Goal: Complete application form: Complete application form

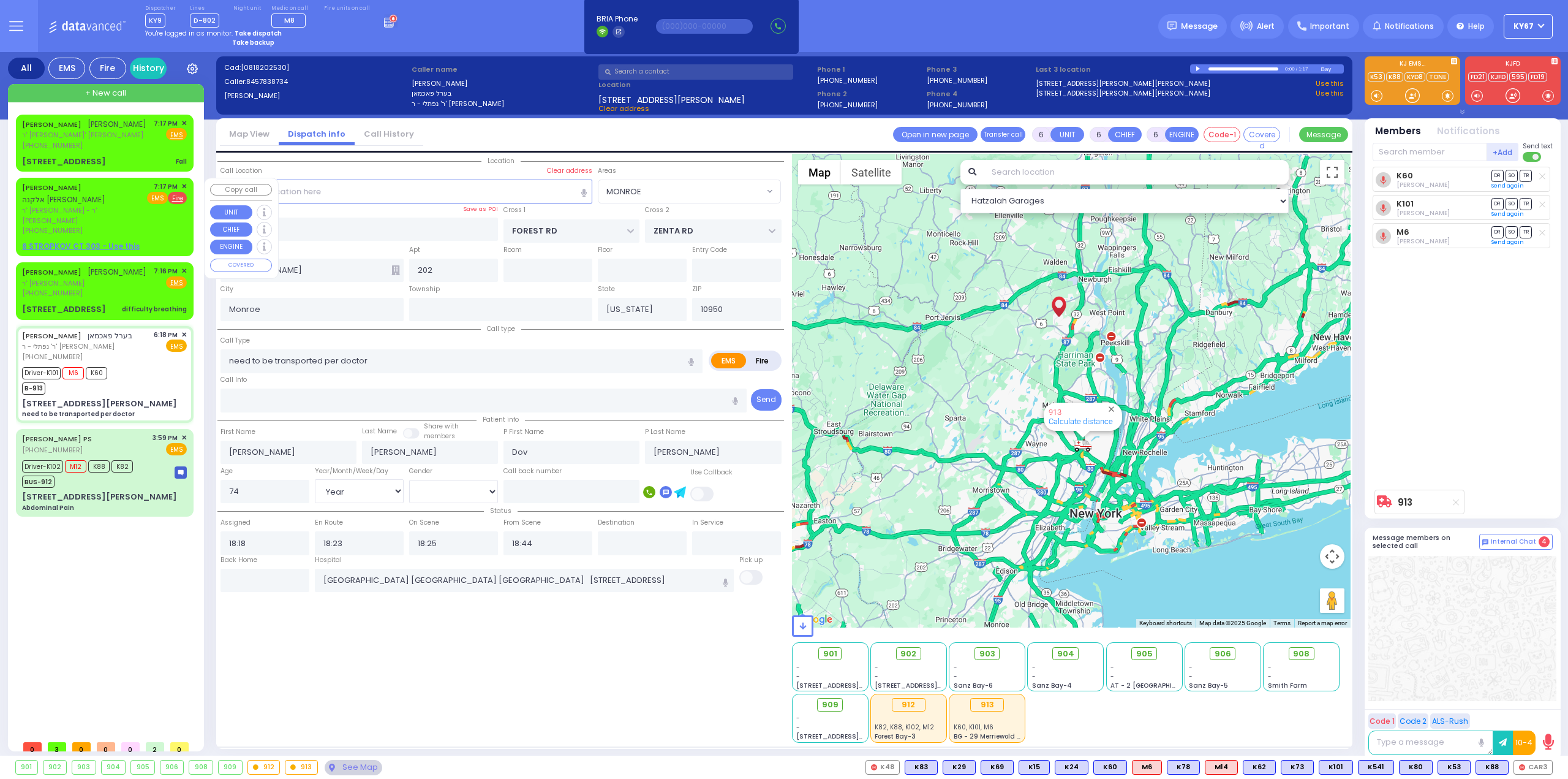
select select "MONROE"
select select "Year"
select select "[DEMOGRAPHIC_DATA]"
click at [120, 204] on div "[PERSON_NAME] אלקנה [PERSON_NAME]" at bounding box center [86, 193] width 128 height 24
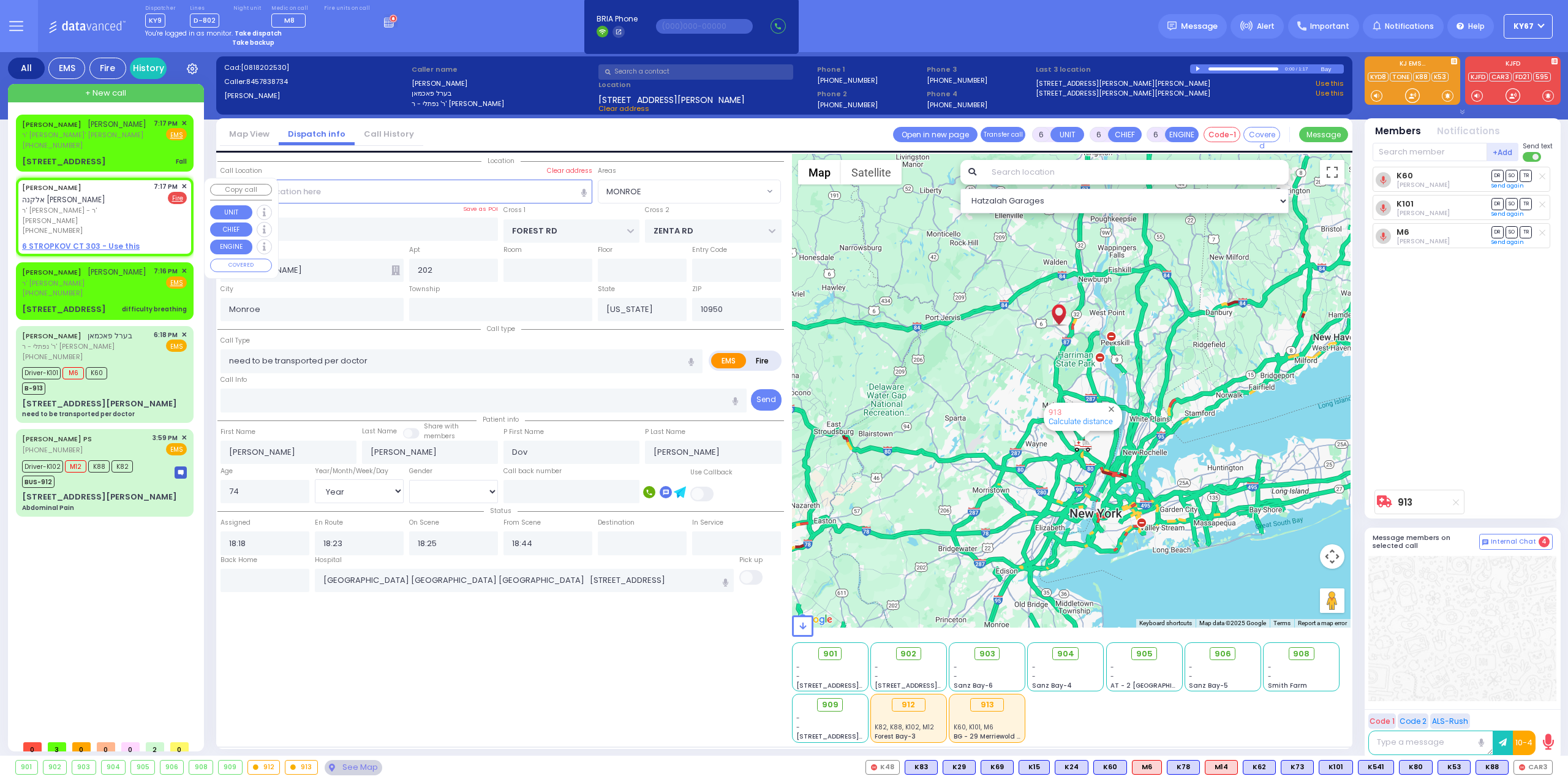
type input "2"
type input "1"
select select
radio input "false"
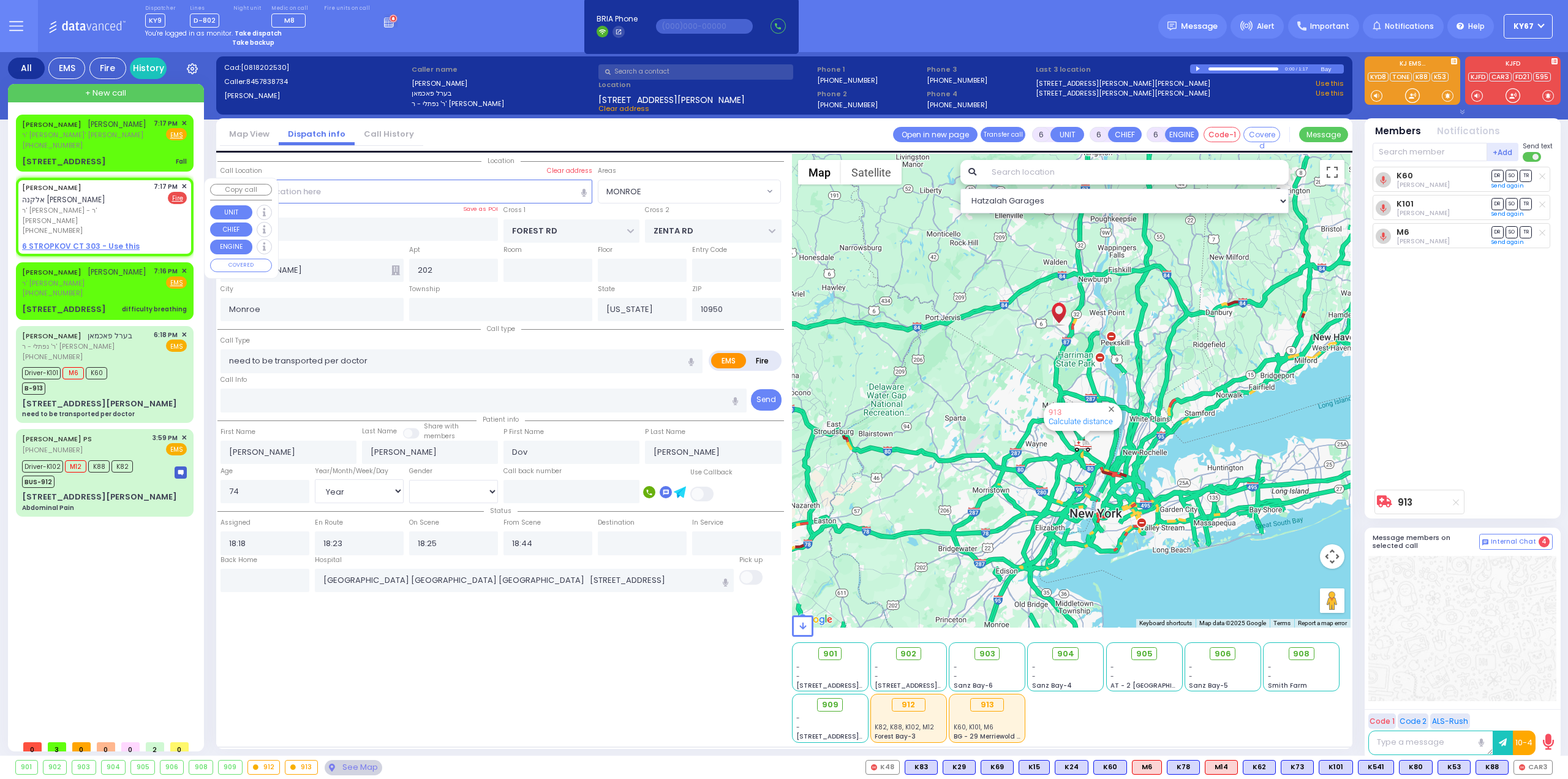
radio input "true"
type input "[PERSON_NAME]"
select select
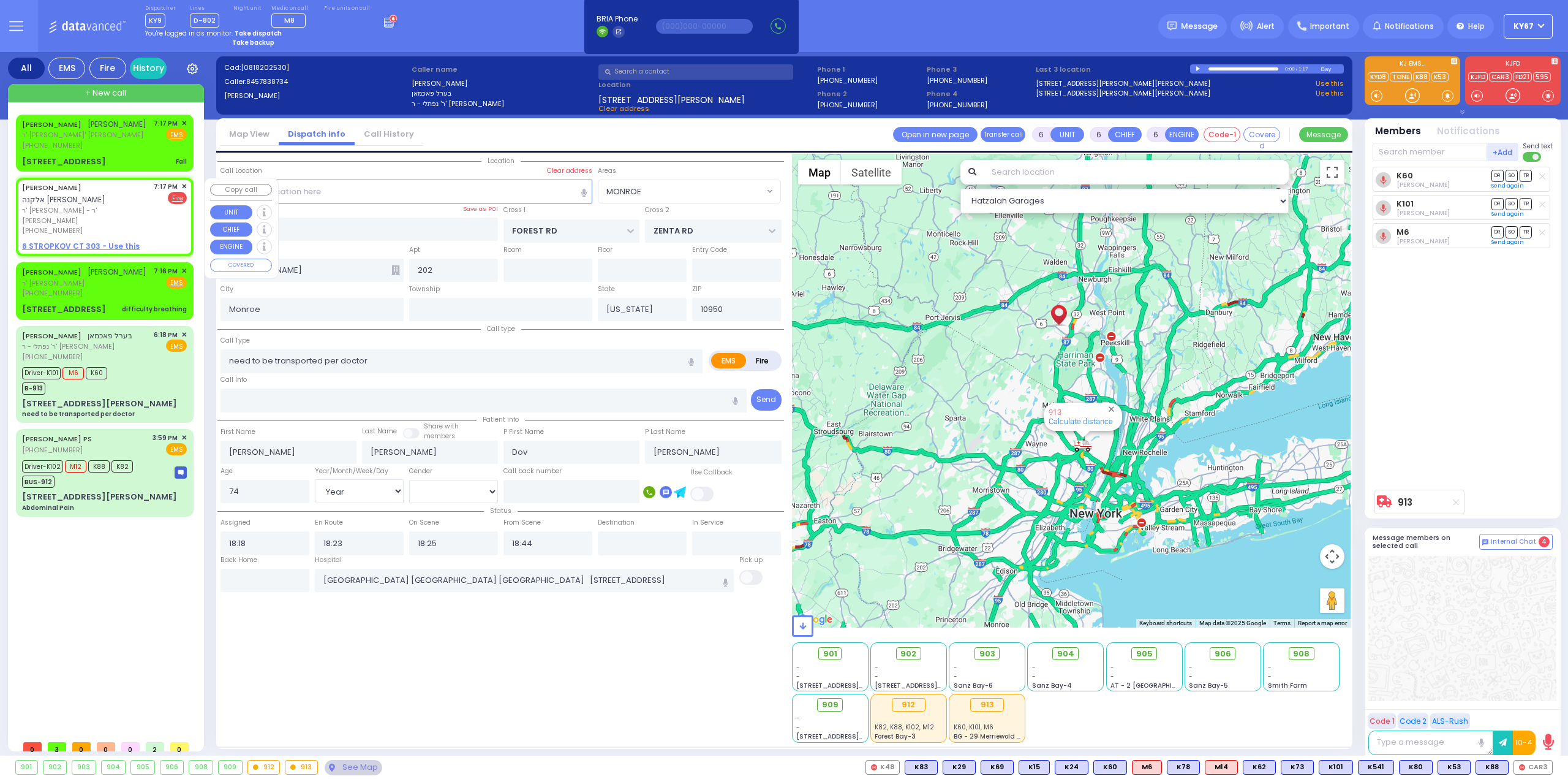
type input "19:17"
select select "Hatzalah Garages"
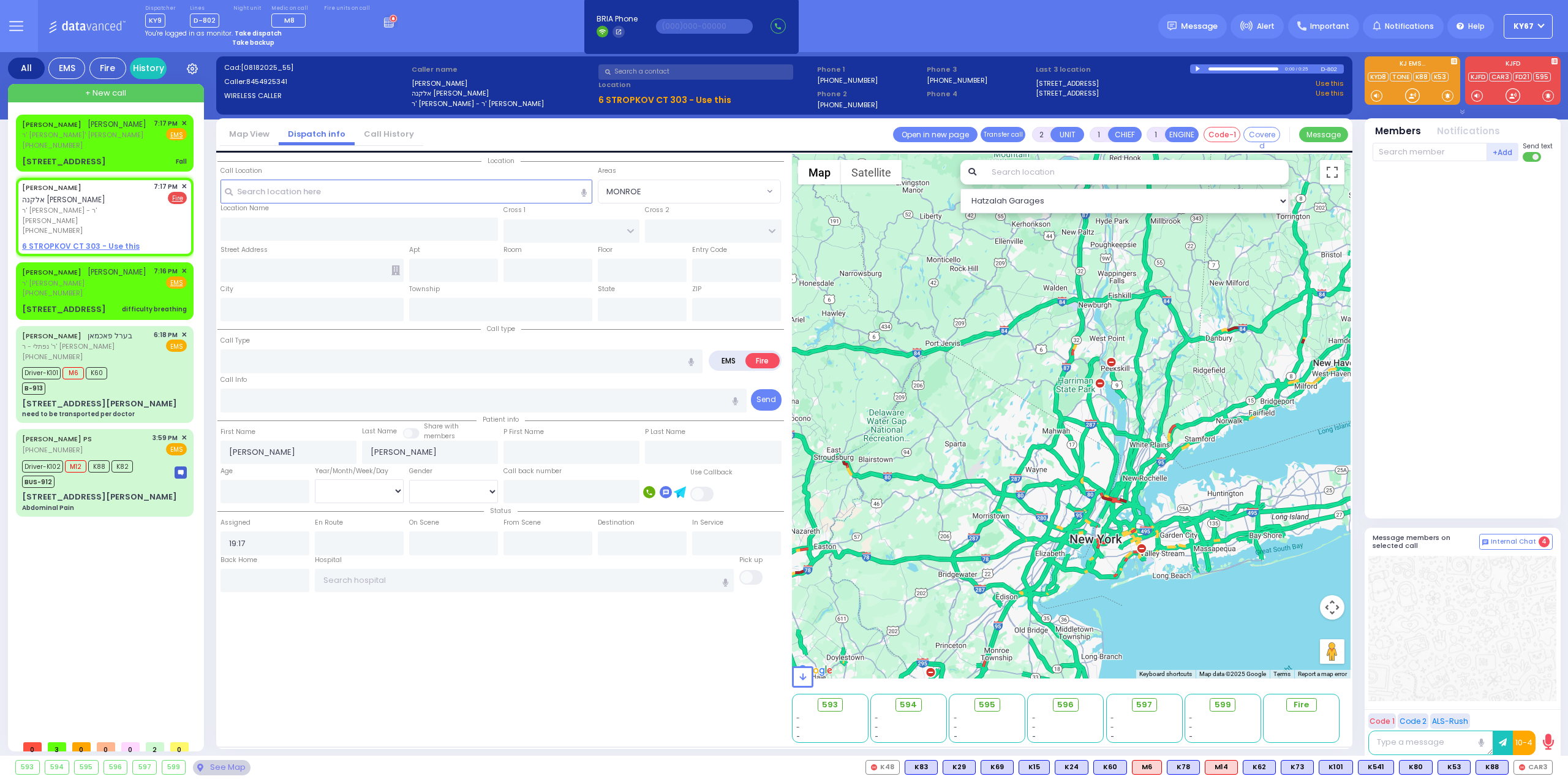
click at [1198, 68] on div at bounding box center [1199, 68] width 7 height 5
click at [1198, 68] on div at bounding box center [1199, 68] width 7 height 5
click at [1197, 67] on div at bounding box center [1199, 68] width 7 height 5
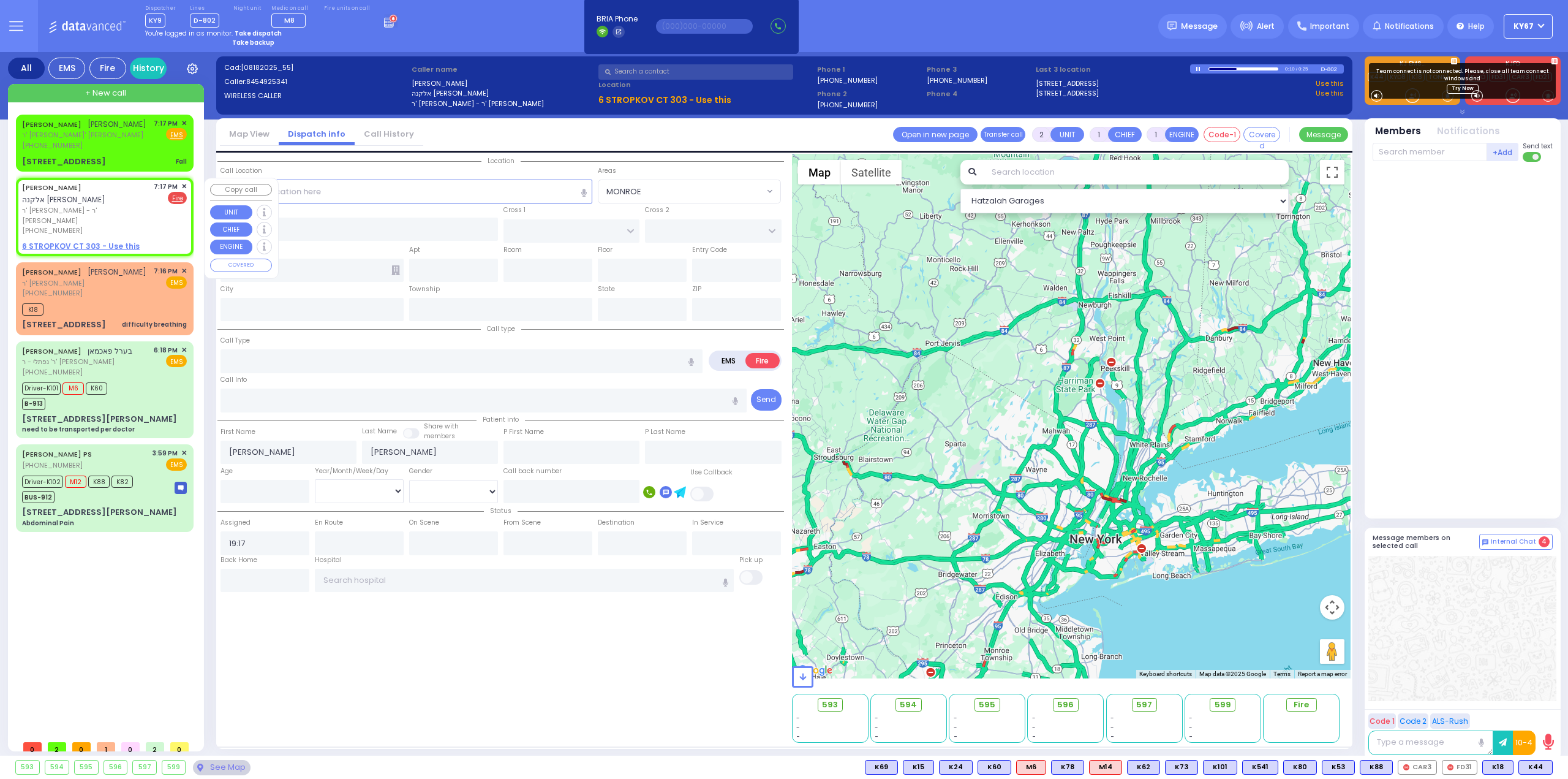
click at [93, 240] on u "6 STROPKOV CT 303 - Use this" at bounding box center [80, 245] width 117 height 10
select select
radio input "true"
select select
select select "Hatzalah Garages"
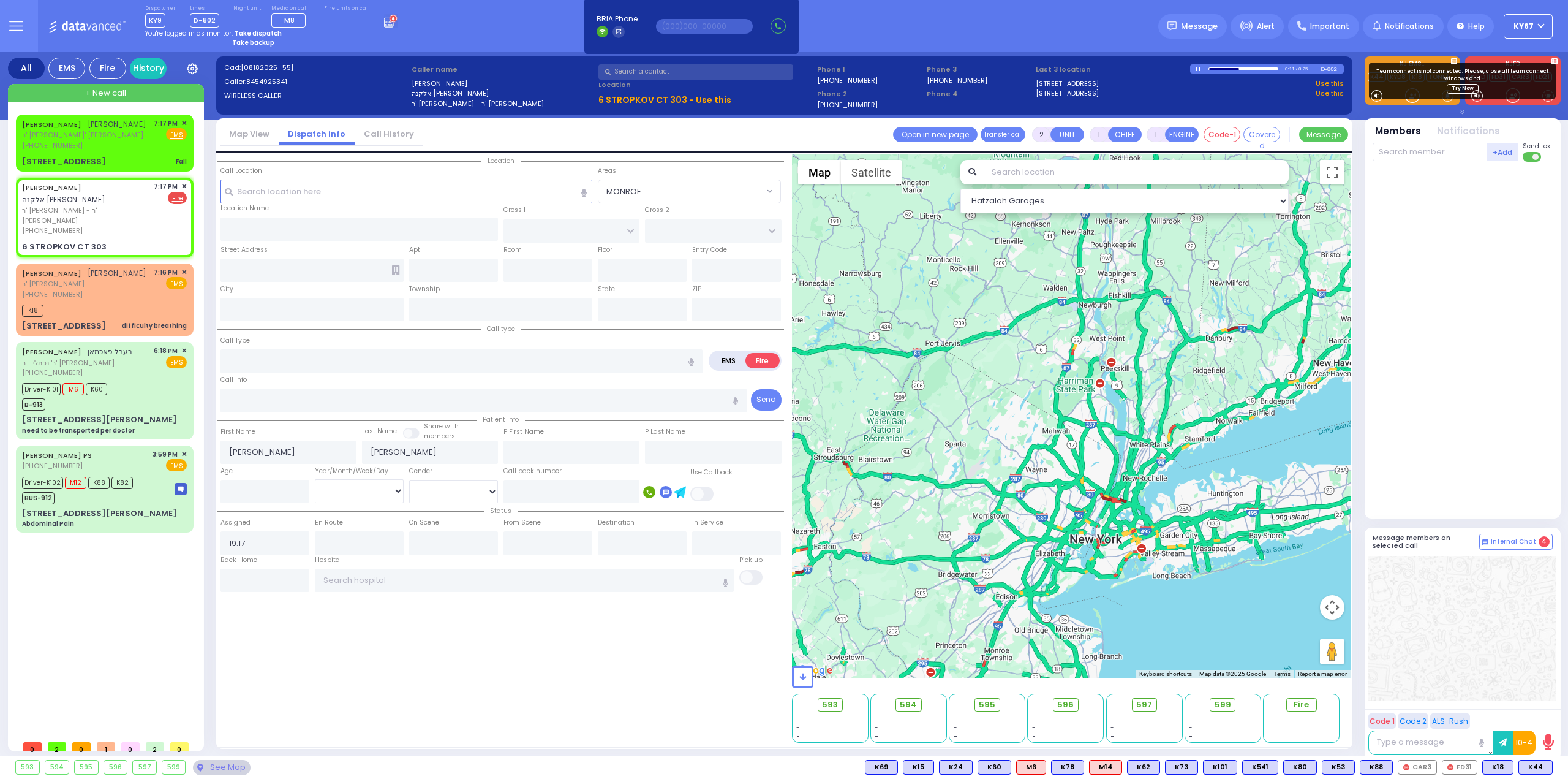
select select
radio input "true"
select select
type input "STROPKOV COURT"
type input "DAJ BLVD"
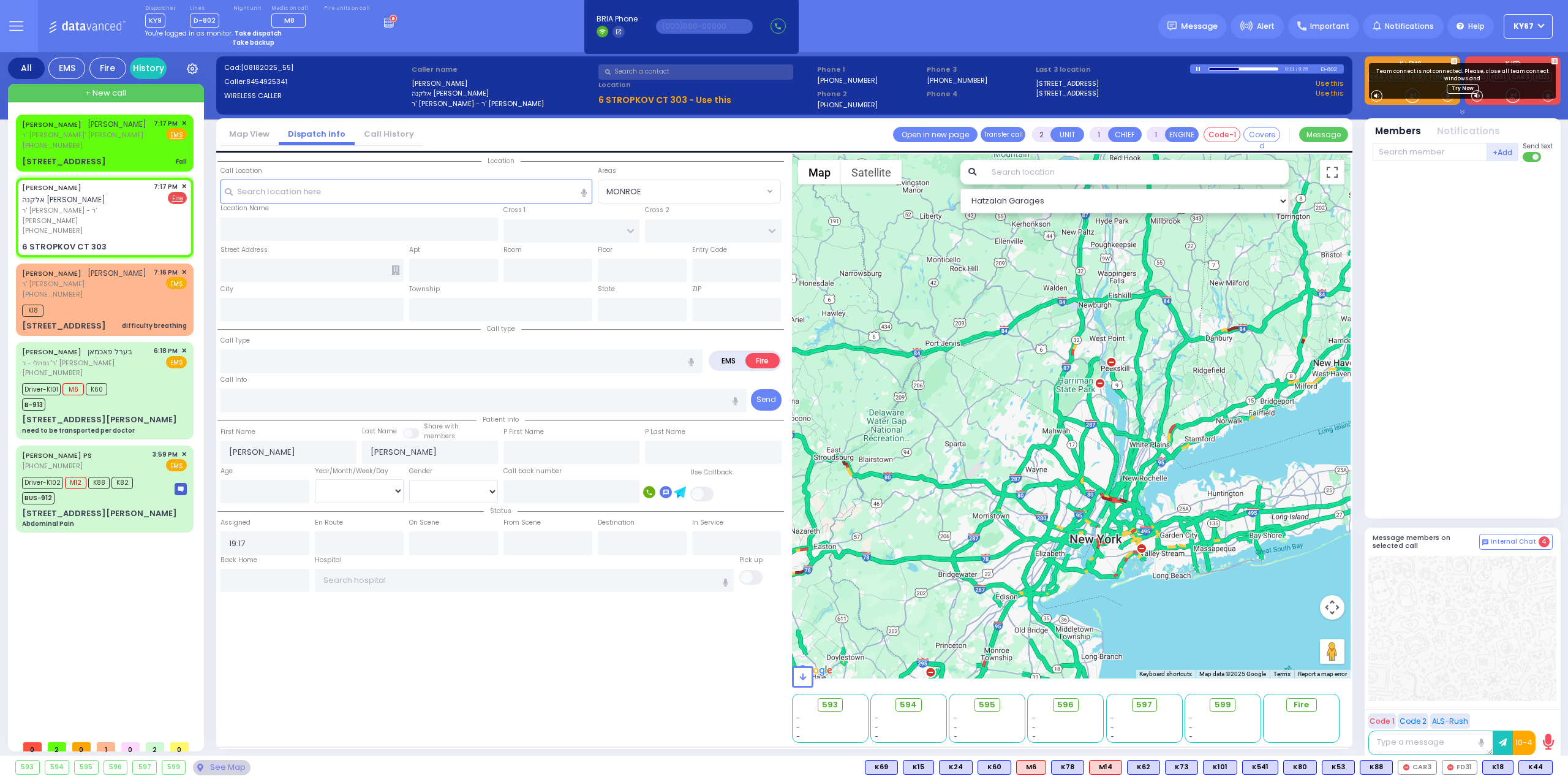
type input "6 STROPKOV CT"
type input "303"
type input "Monroe"
type input "[US_STATE]"
type input "10950"
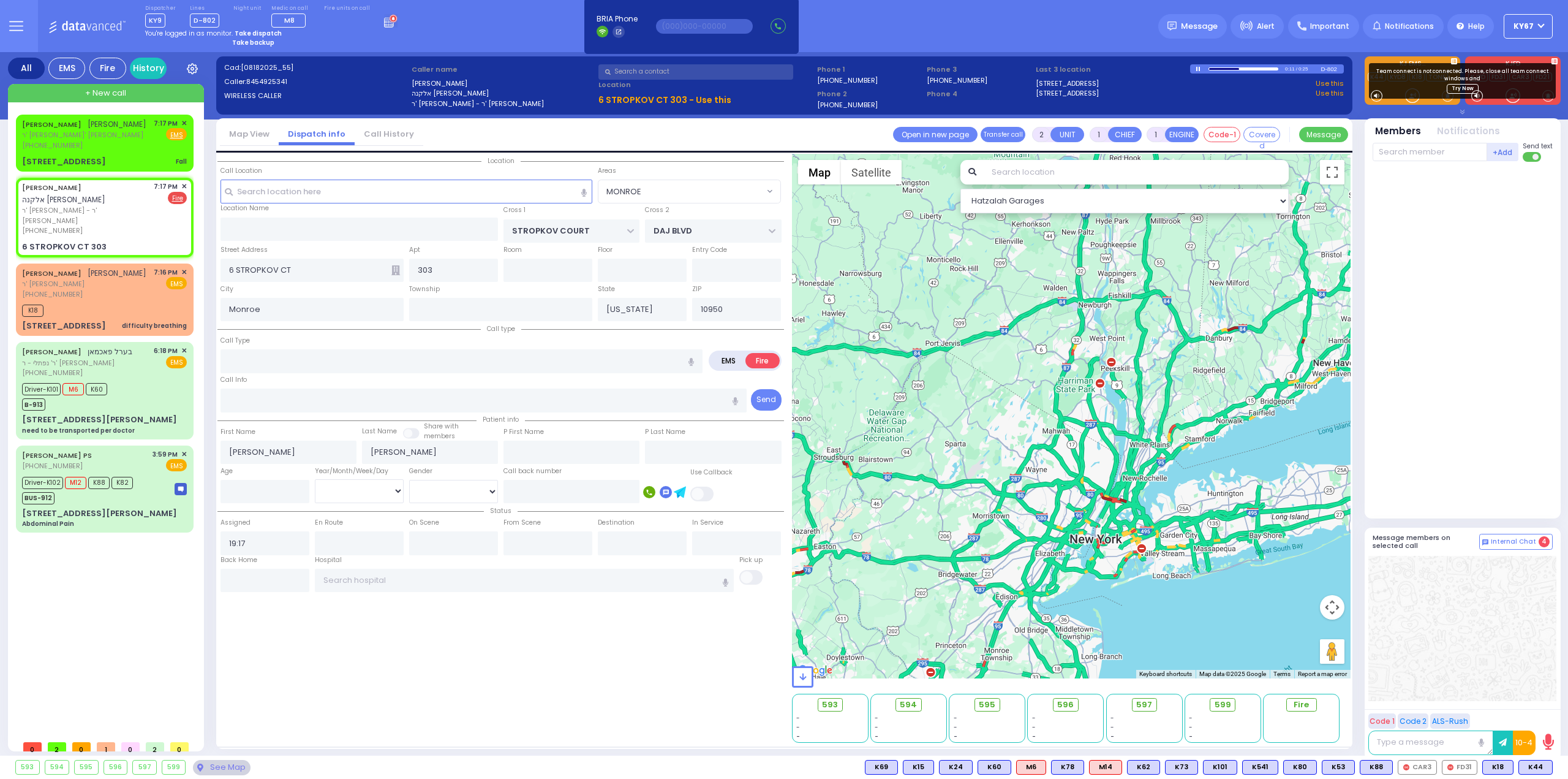
select select "Hatzalah Garages"
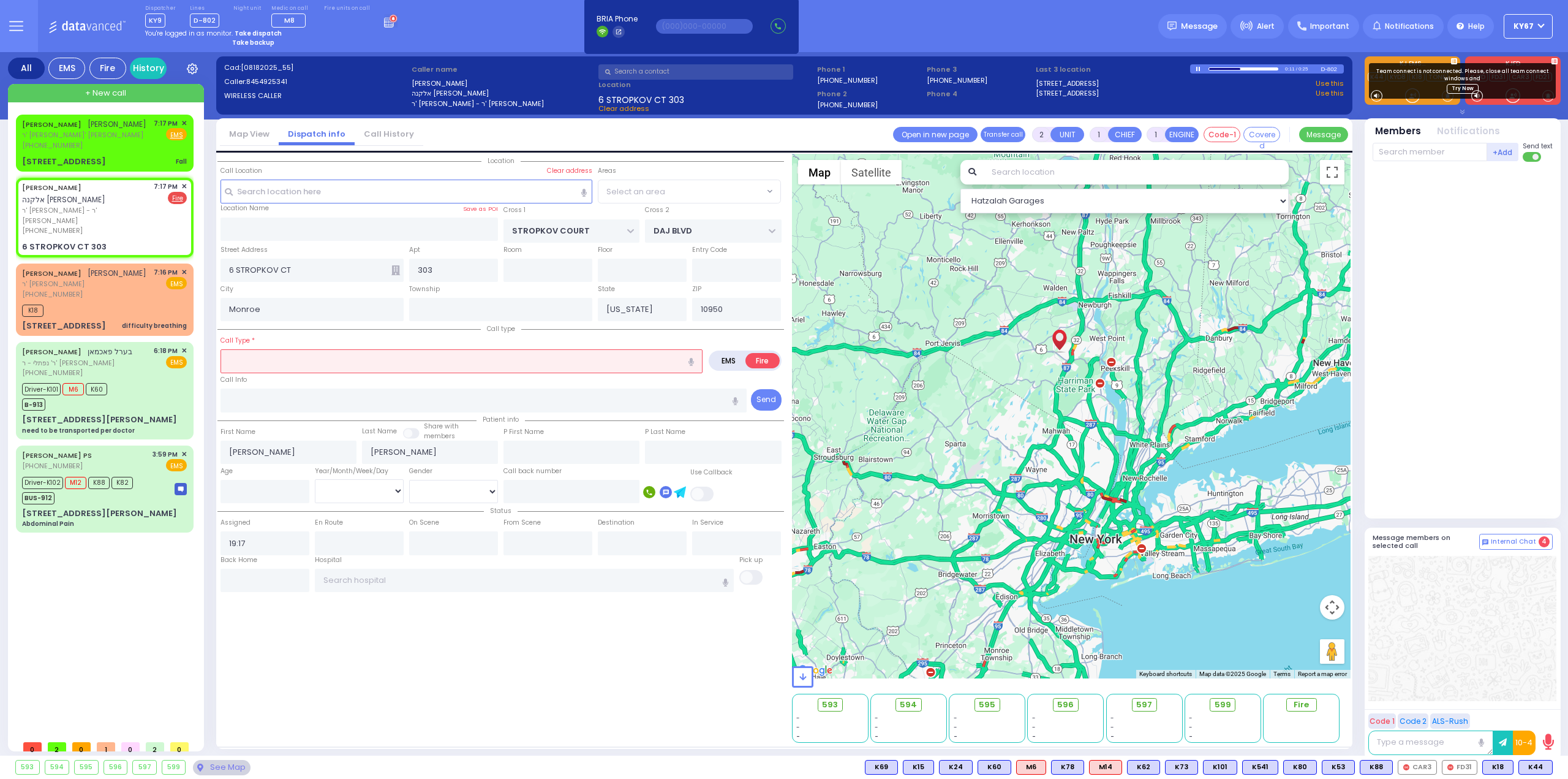
click at [302, 362] on input "text" at bounding box center [461, 361] width 482 height 23
select select "SECTION 1"
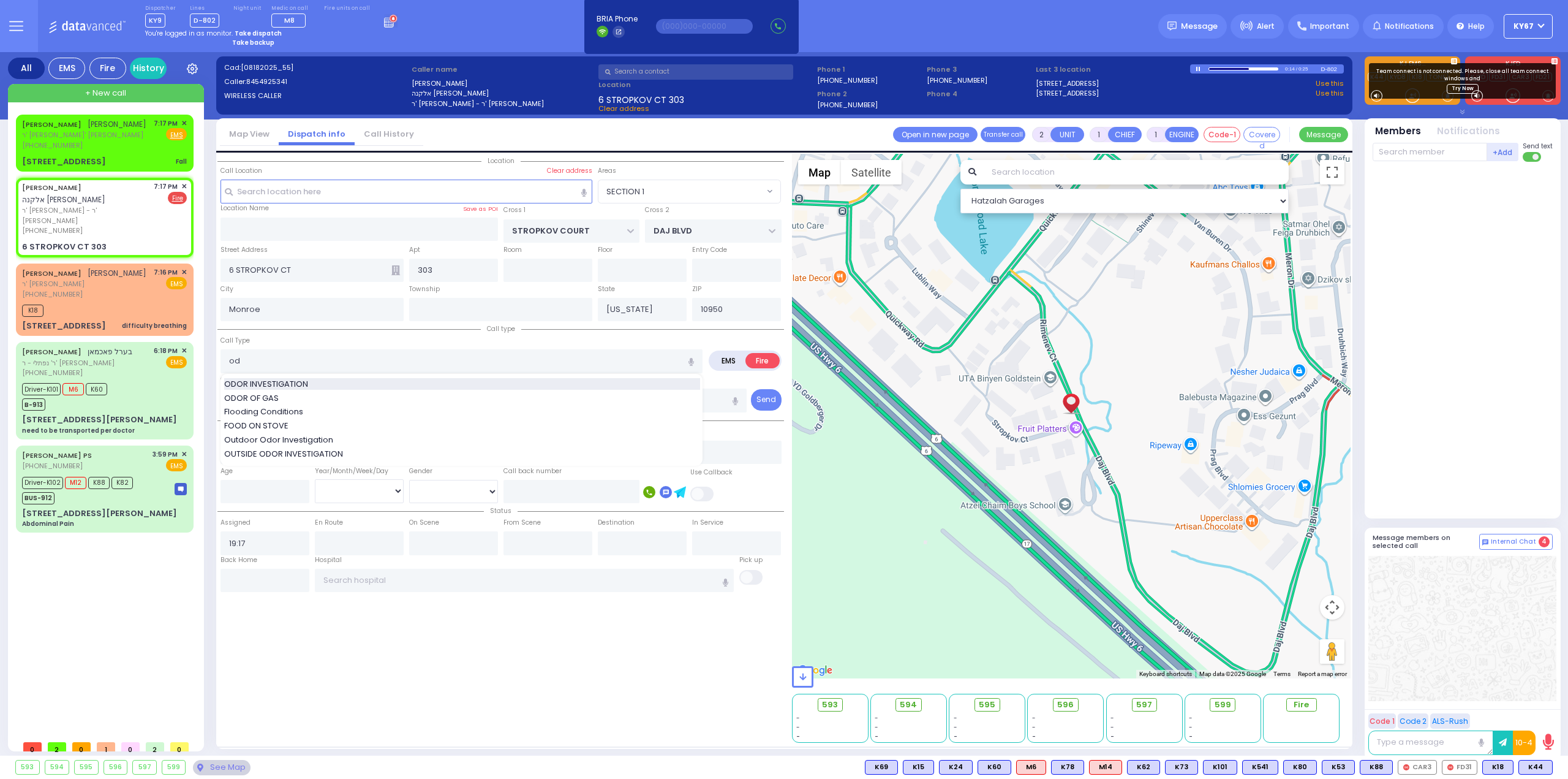
click at [313, 384] on div "ODOR INVESTIGATION" at bounding box center [462, 384] width 476 height 12
type input "ODOR INVESTIGATION"
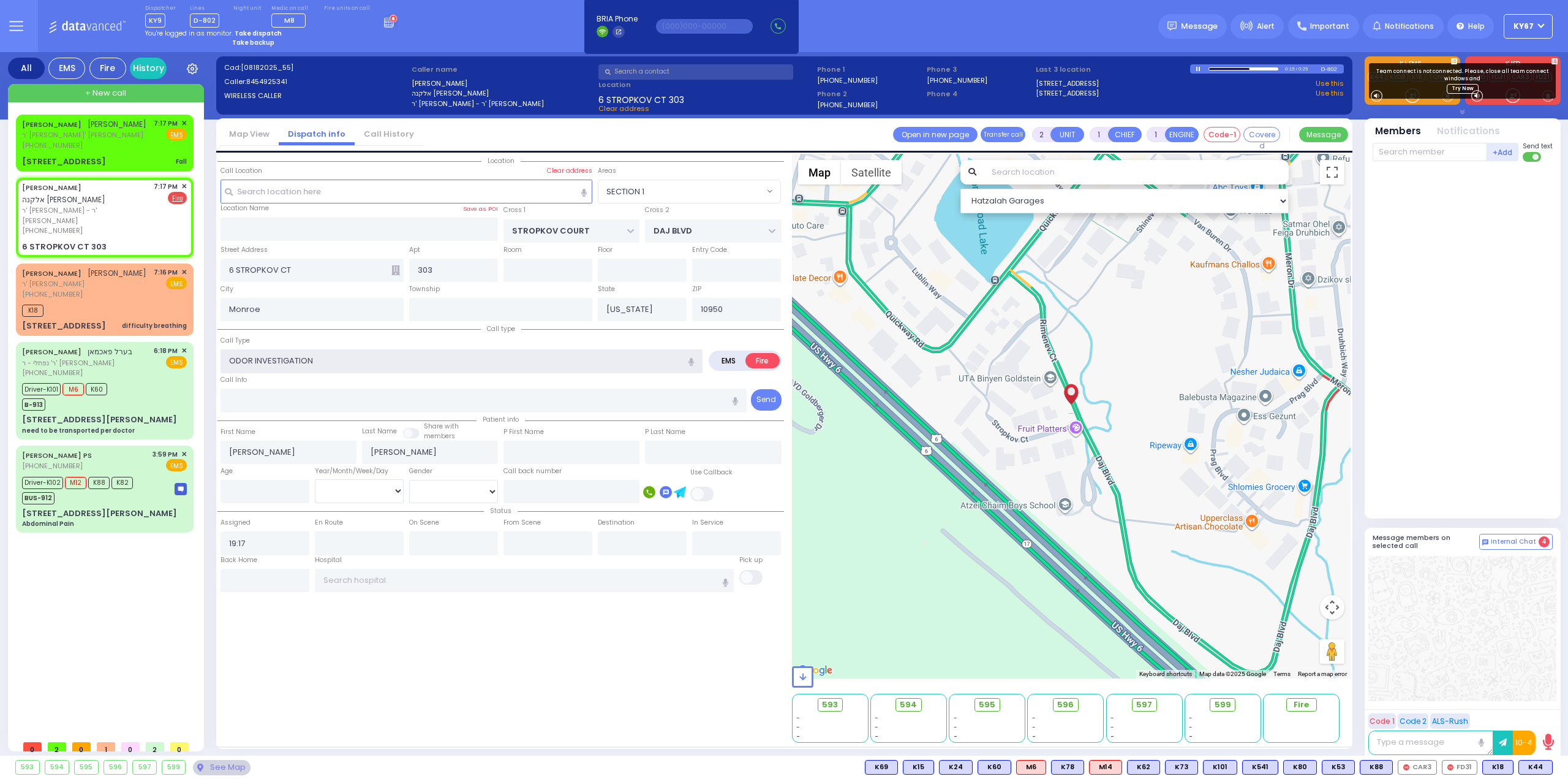
type input "0"
select select
radio input "true"
select select
select select "Hatzalah Garages"
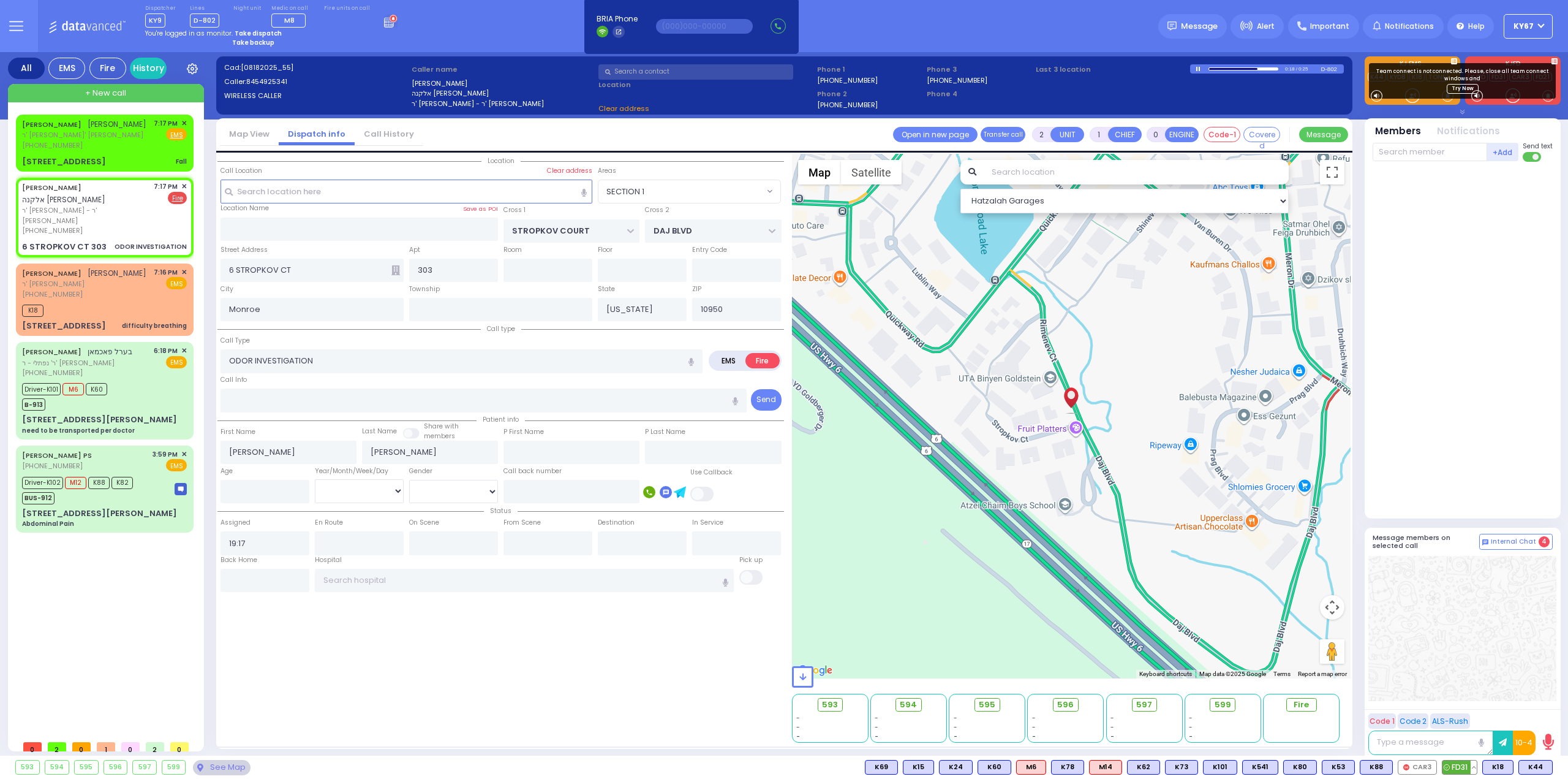
click at [1466, 769] on span "FD31" at bounding box center [1459, 767] width 34 height 13
select select "SECTION 1"
click at [1405, 156] on input "text" at bounding box center [1429, 152] width 114 height 19
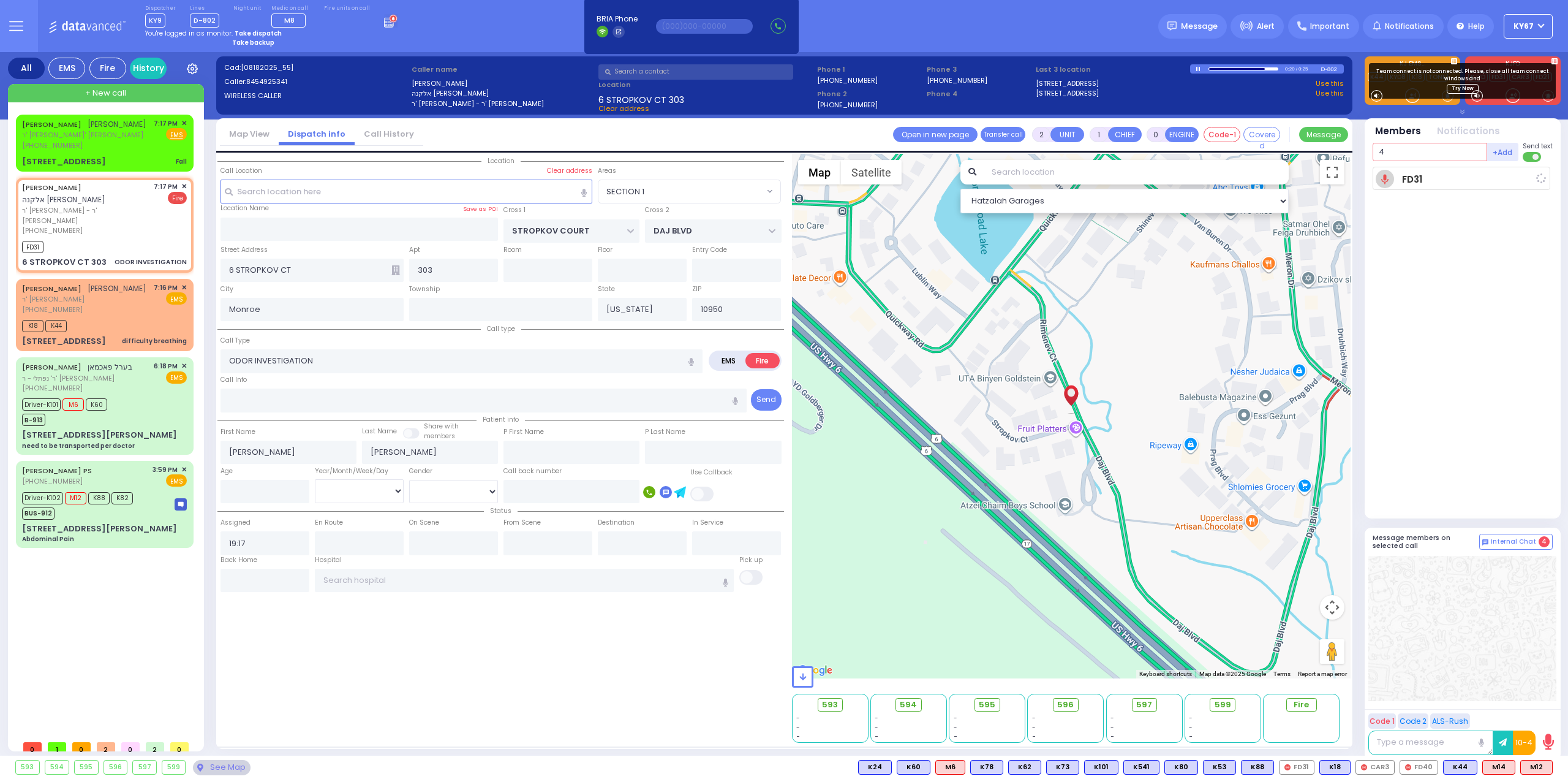
type input "40"
select select
radio input "true"
select select
type input "19:19"
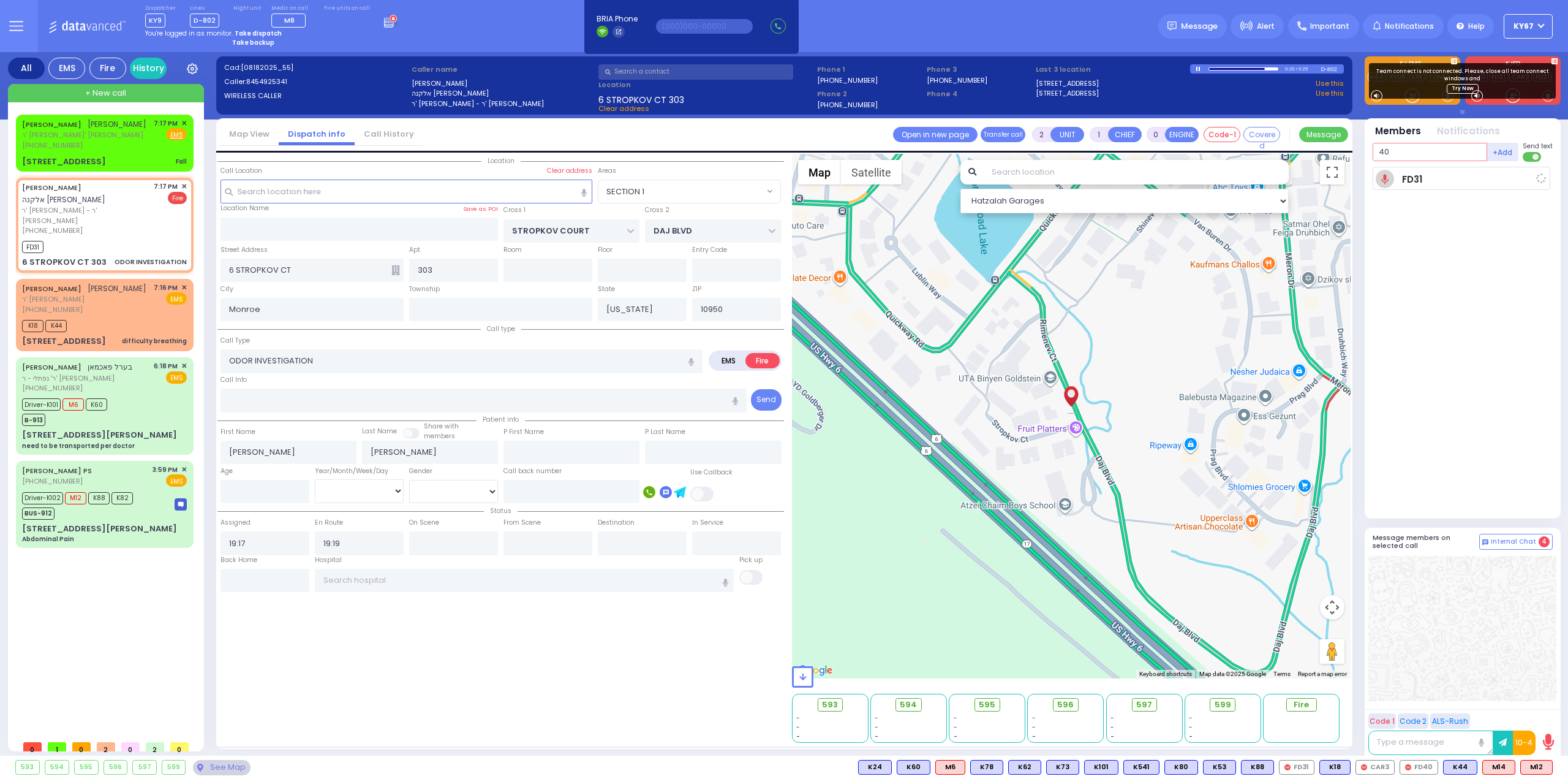
select select "Hatzalah Garages"
select select "SECTION 1"
select select
radio input "true"
select select
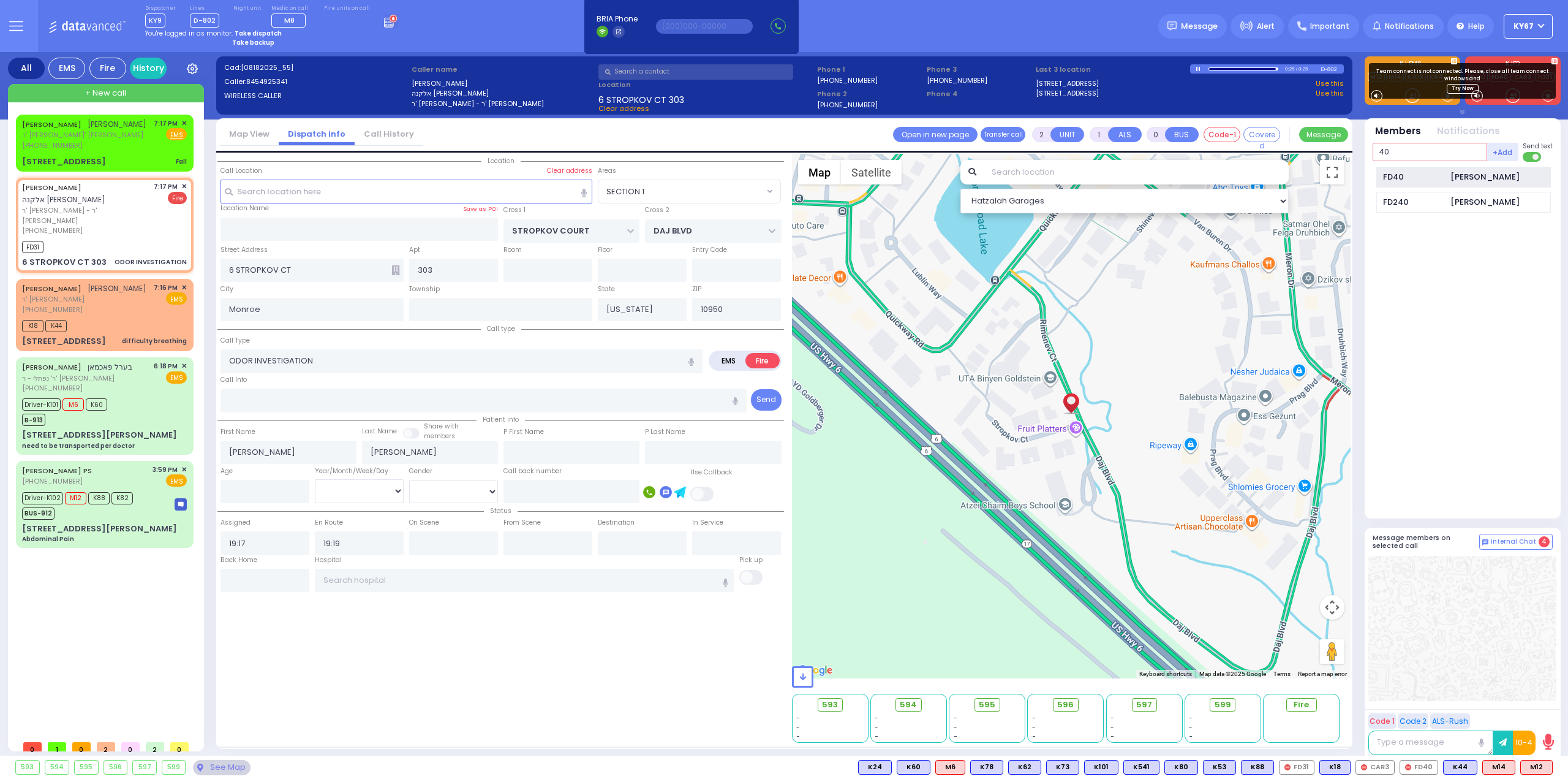
type input "40"
click at [1456, 176] on div "[PERSON_NAME]" at bounding box center [1484, 177] width 69 height 12
select select "Hatzalah Garages"
select select "SECTION 1"
select select
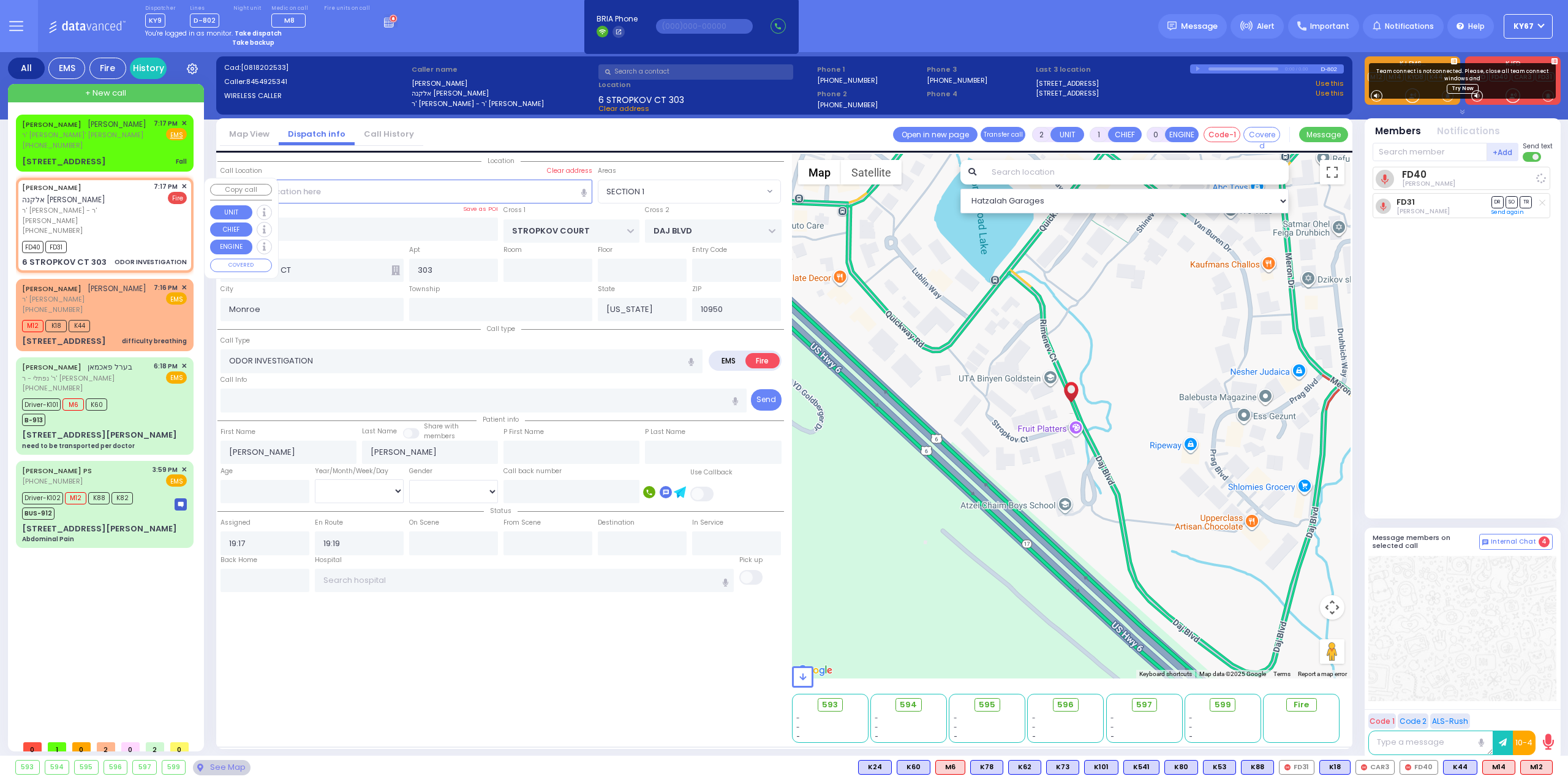
radio input "true"
select select
select select "Hatzalah Garages"
select select "SECTION 1"
select select
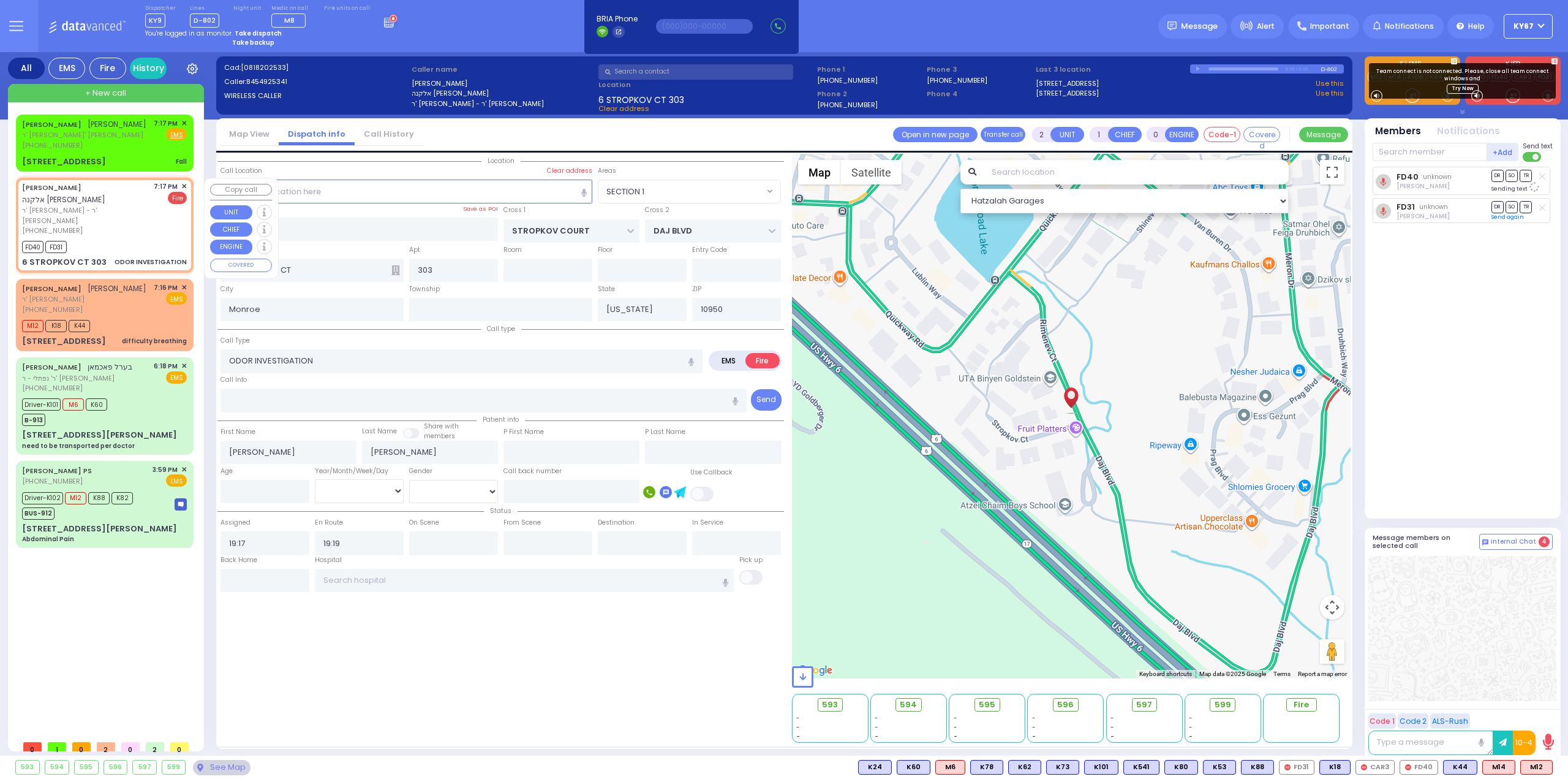
radio input "true"
select select
select select "SECTION 1"
select select "Hatzalah Garages"
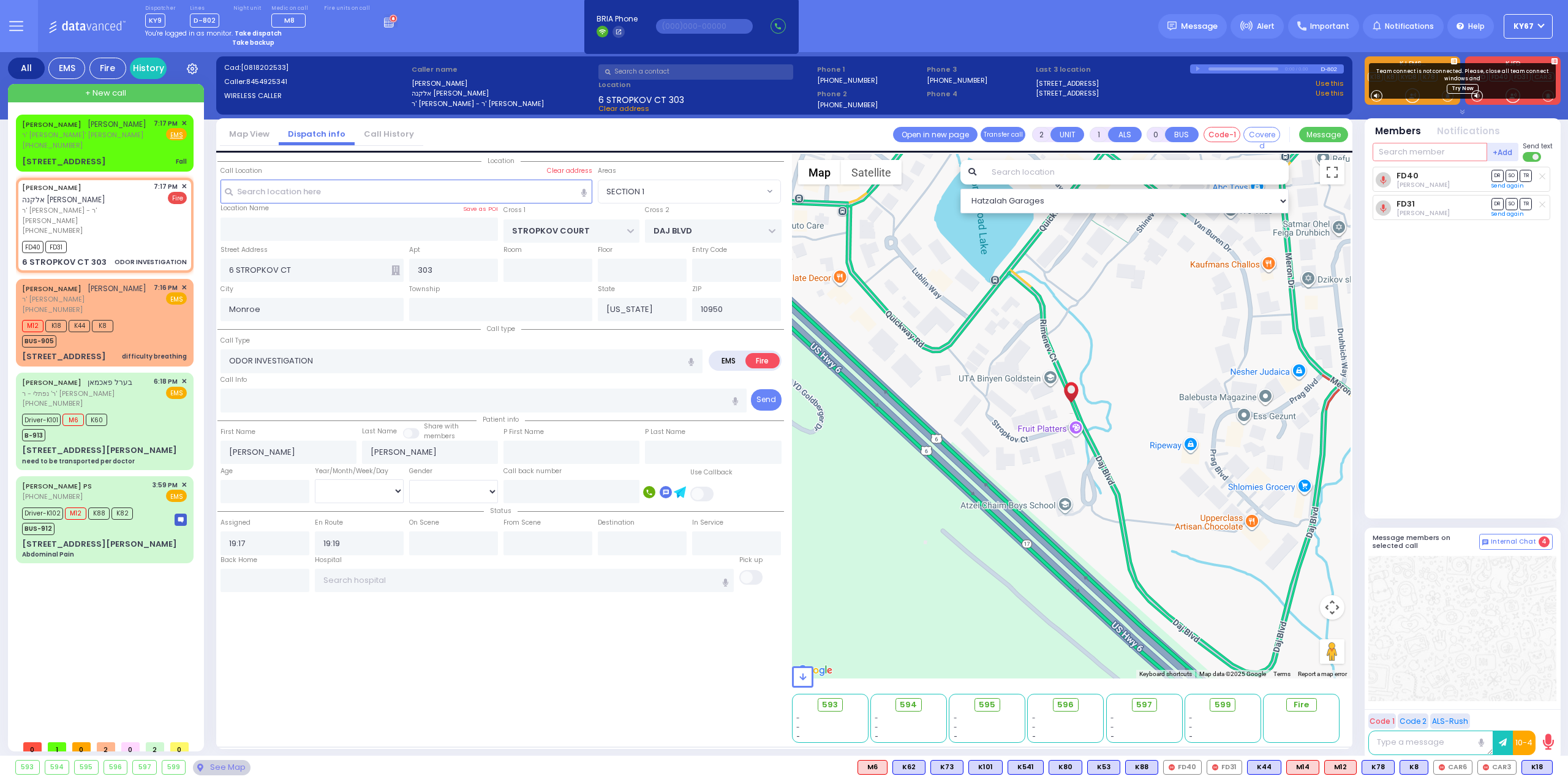
click at [1412, 154] on input "text" at bounding box center [1429, 152] width 114 height 19
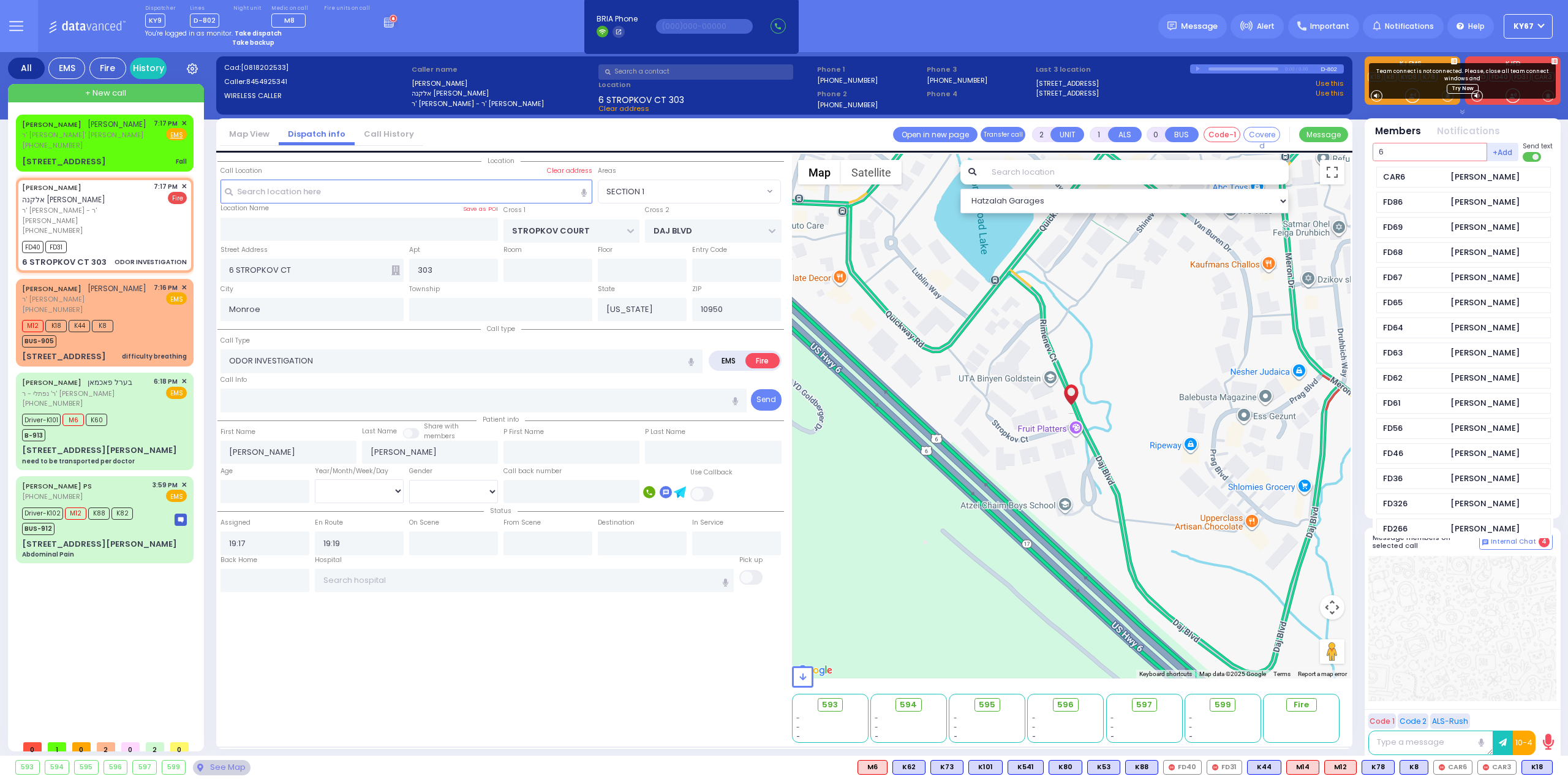
type input "6"
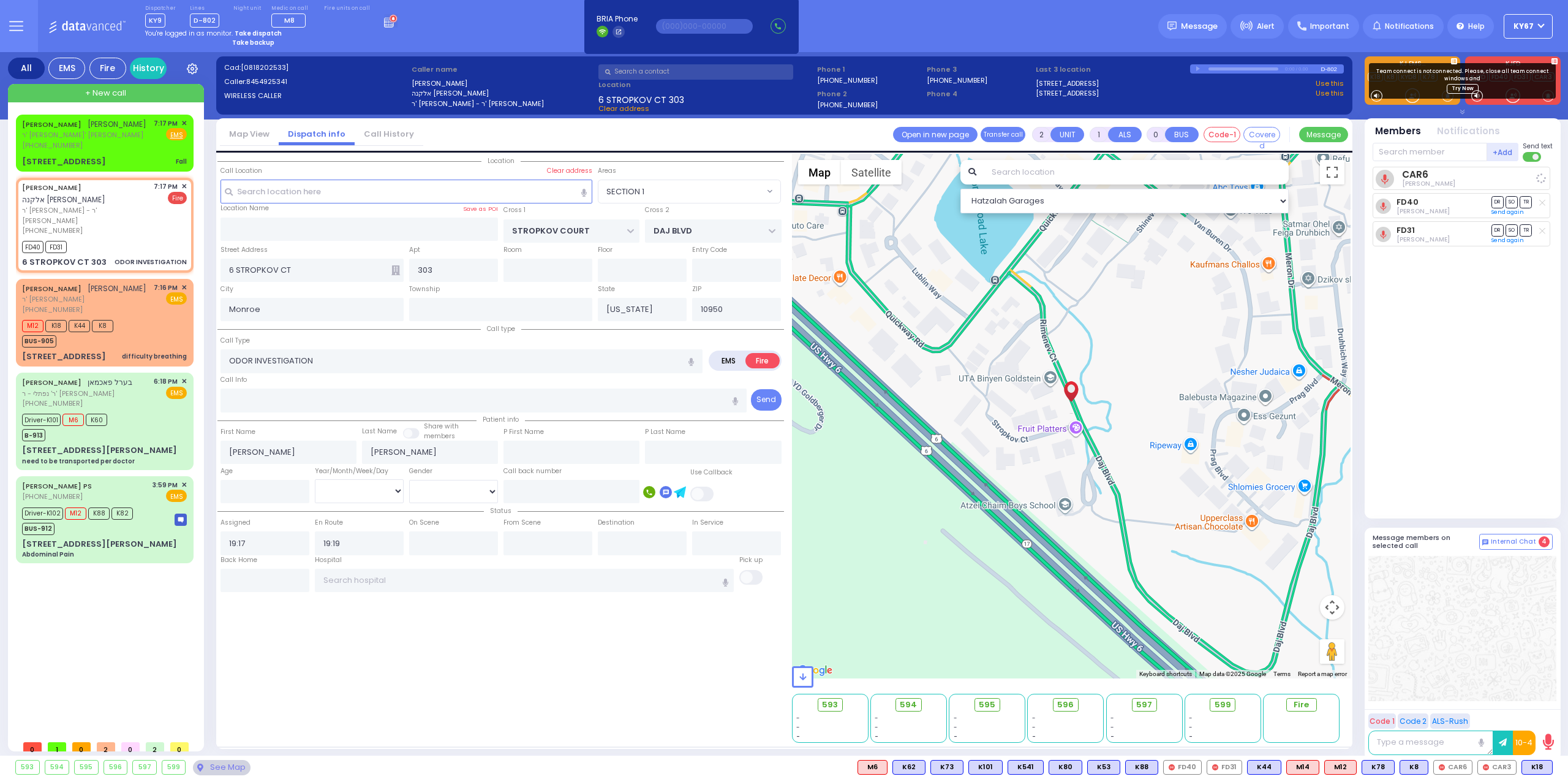
click at [1511, 335] on div "CAR6 [PERSON_NAME] FD40 DR SO TR" at bounding box center [1463, 337] width 183 height 342
select select
radio input "true"
select select
select select "Hatzalah Garages"
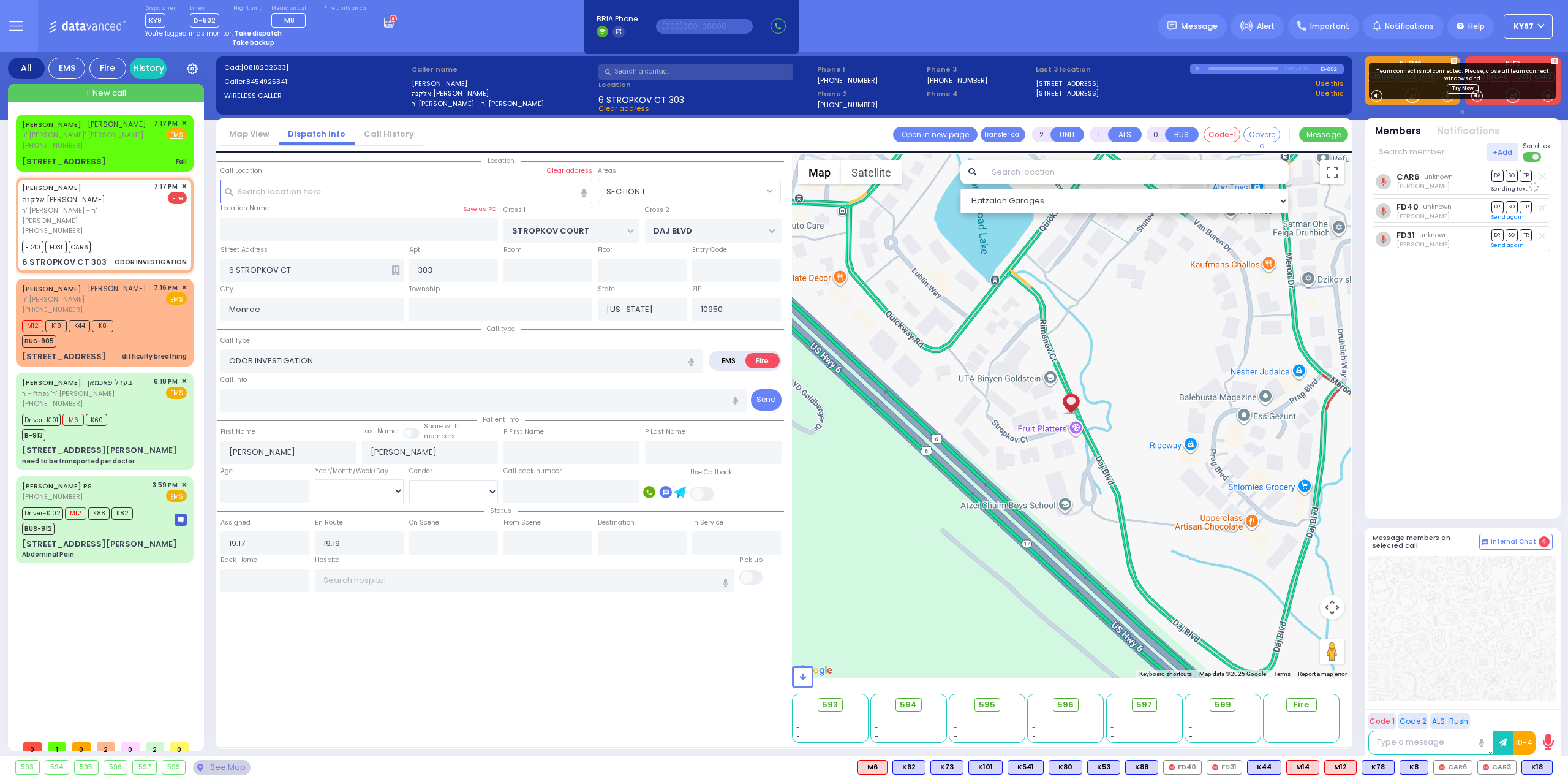
select select "SECTION 1"
